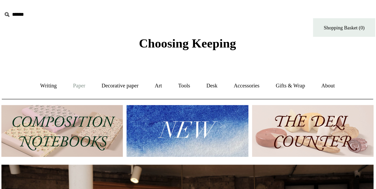
click at [111, 57] on link "Paper +" at bounding box center [119, 55] width 17 height 14
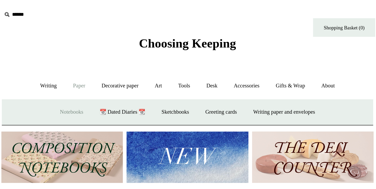
click at [102, 69] on link "Notebooks +" at bounding box center [114, 71] width 24 height 14
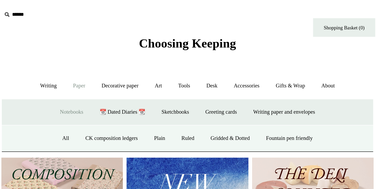
scroll to position [0, 236]
click at [104, 88] on link "All" at bounding box center [111, 88] width 14 height 14
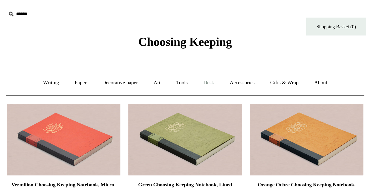
click at [196, 54] on link "Desk +" at bounding box center [204, 55] width 17 height 14
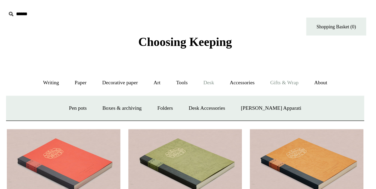
click at [239, 56] on link "Gifts & Wrap +" at bounding box center [253, 55] width 28 height 14
click at [196, 54] on link "Desk +" at bounding box center [204, 55] width 17 height 14
click at [178, 55] on link "Tools +" at bounding box center [186, 55] width 17 height 14
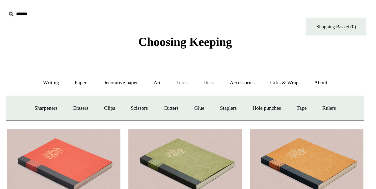
click at [196, 54] on link "Desk +" at bounding box center [204, 55] width 17 height 14
click at [178, 53] on link "Tools +" at bounding box center [186, 55] width 17 height 14
click at [163, 54] on link "Art +" at bounding box center [170, 55] width 14 height 14
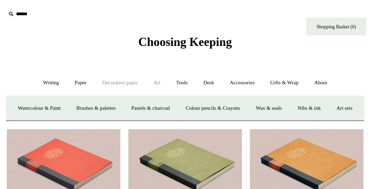
click at [129, 58] on link "Decorative paper +" at bounding box center [145, 55] width 33 height 14
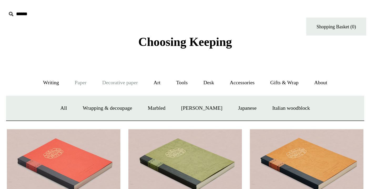
click at [111, 57] on link "Paper +" at bounding box center [119, 55] width 17 height 14
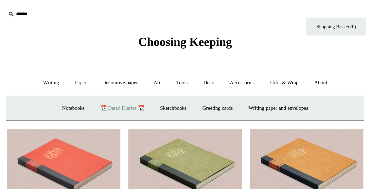
click at [128, 69] on link "📆 Dated Diaries 📆" at bounding box center [147, 71] width 38 height 14
